Goal: Transaction & Acquisition: Purchase product/service

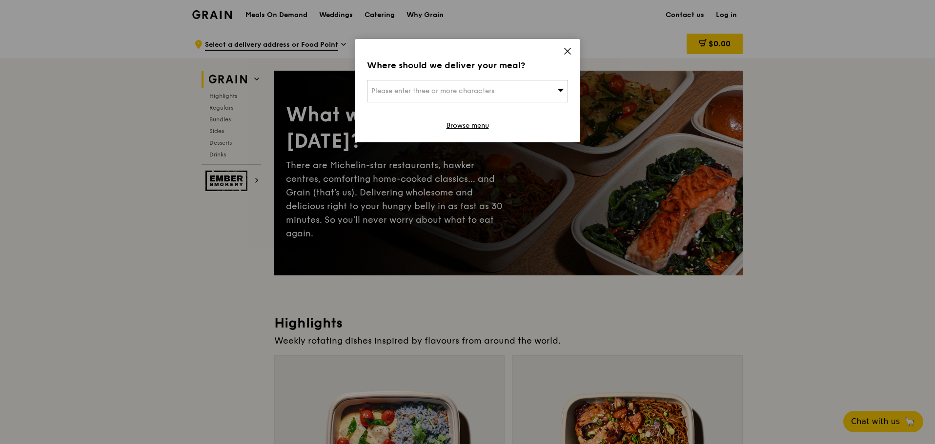
click at [472, 127] on link "Browse menu" at bounding box center [467, 126] width 42 height 10
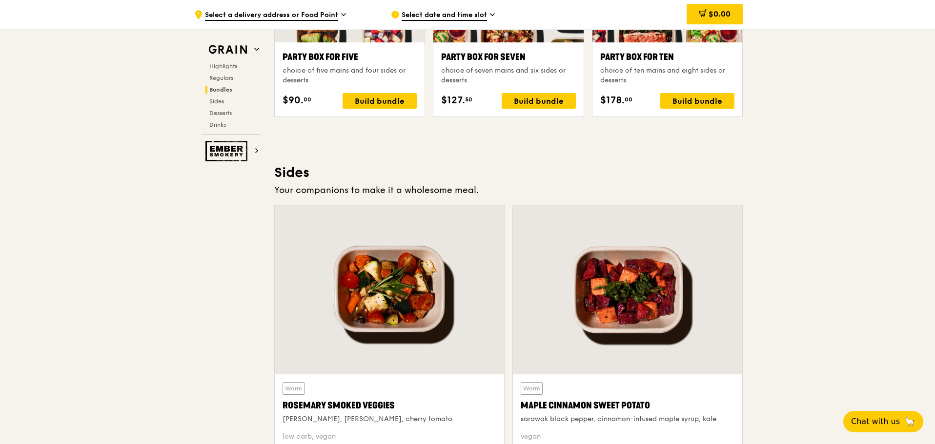
scroll to position [2039, 0]
click at [864, 418] on span "Chat with us" at bounding box center [875, 422] width 49 height 12
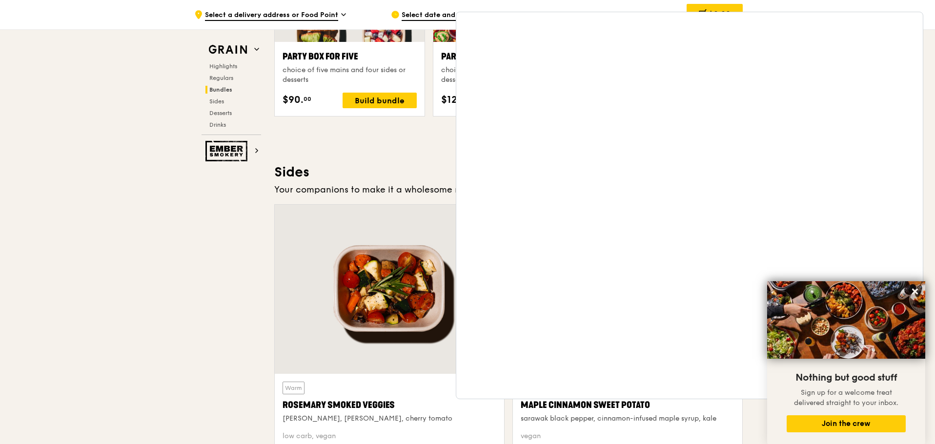
click at [171, 199] on div ".cls-1 { fill: none; stroke: #fff; stroke-linecap: round; stroke-linejoin: roun…" at bounding box center [467, 44] width 935 height 4109
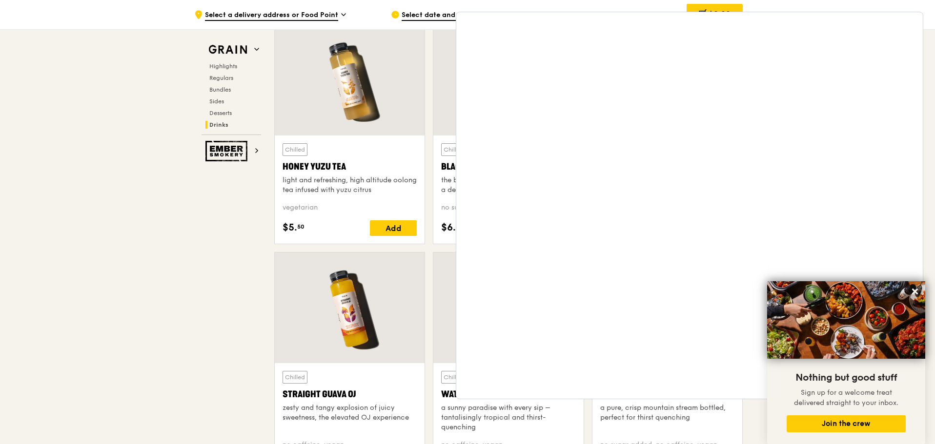
scroll to position [3952, 0]
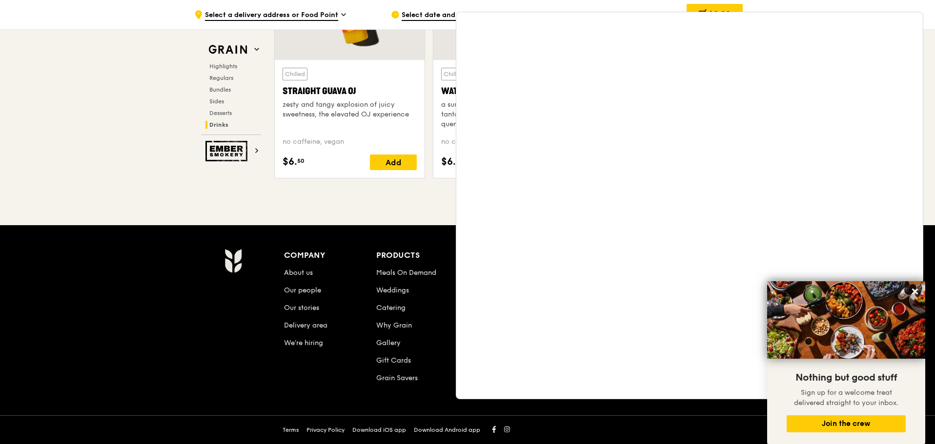
click at [914, 298] on button at bounding box center [915, 292] width 16 height 16
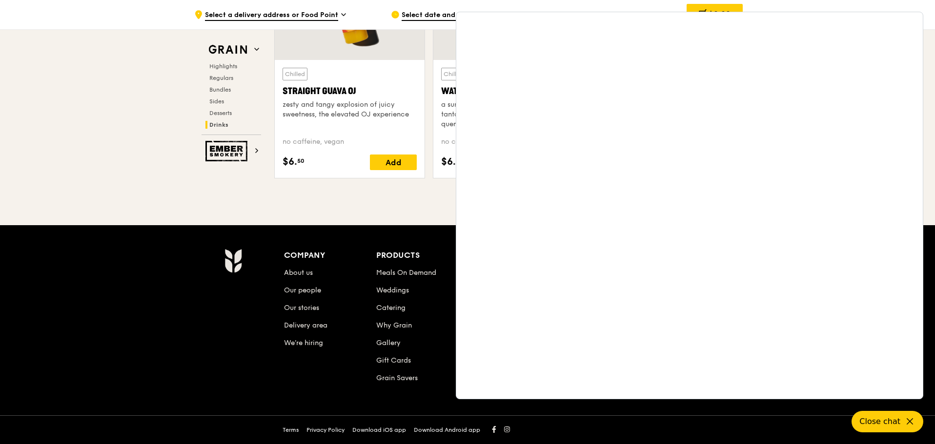
click at [866, 418] on span "Close chat" at bounding box center [879, 422] width 41 height 12
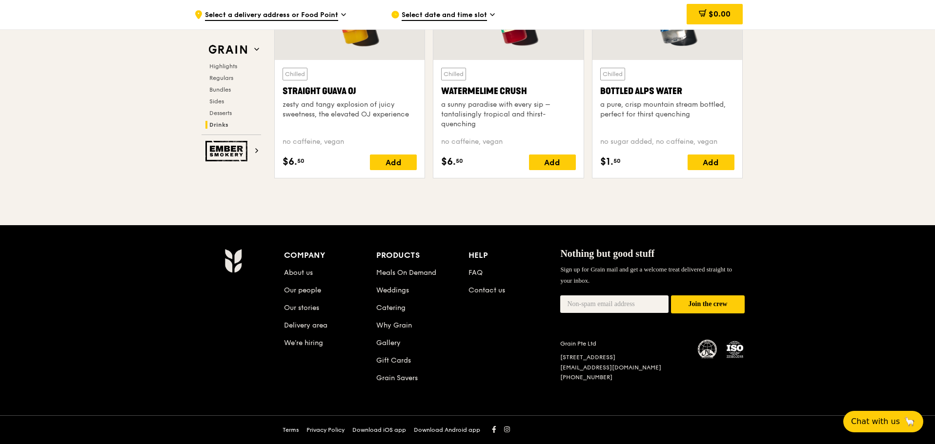
click at [481, 274] on link "FAQ" at bounding box center [475, 273] width 14 height 8
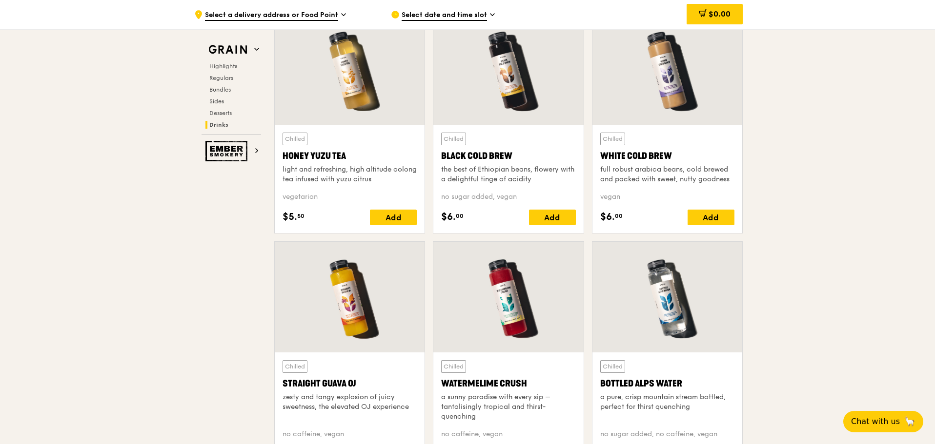
click at [230, 75] on span "Regulars" at bounding box center [221, 78] width 24 height 7
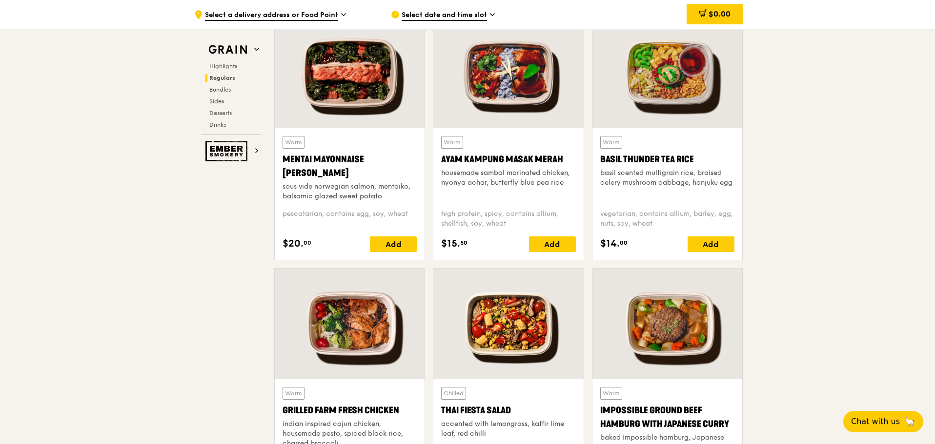
scroll to position [973, 0]
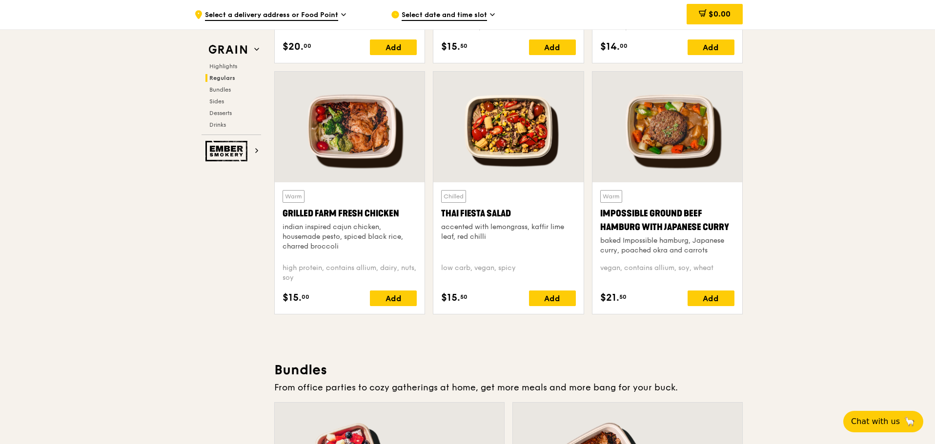
scroll to position [1217, 0]
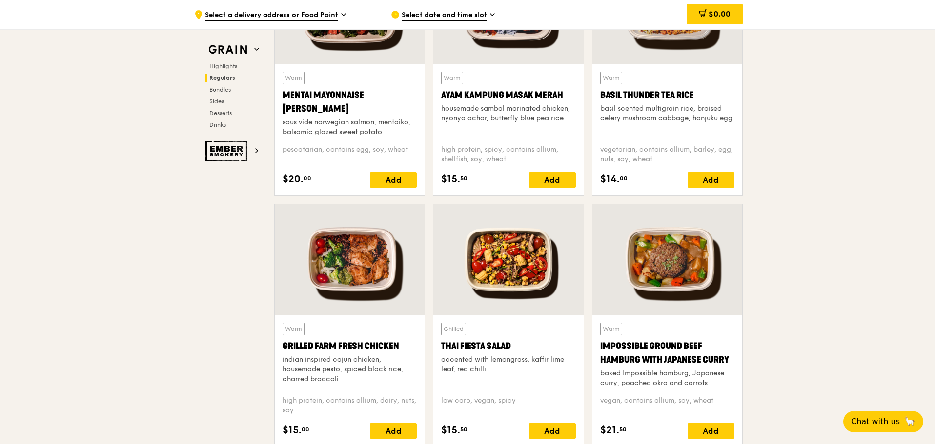
scroll to position [973, 0]
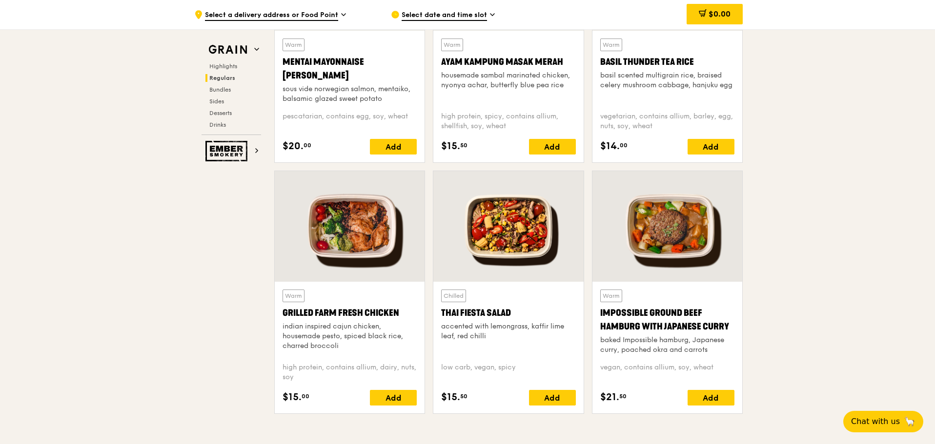
drag, startPoint x: 403, startPoint y: 310, endPoint x: 281, endPoint y: 313, distance: 121.5
click at [281, 313] on div "Warm Grilled Farm Fresh Chicken indian inspired cajun chicken, housemade pesto,…" at bounding box center [350, 348] width 150 height 132
copy div "Grilled Farm Fresh Chicken"
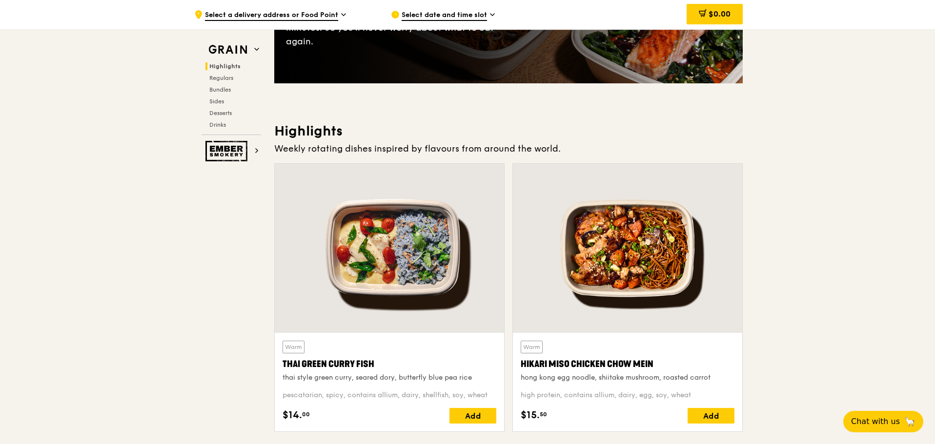
scroll to position [46, 0]
